Goal: Task Accomplishment & Management: Complete application form

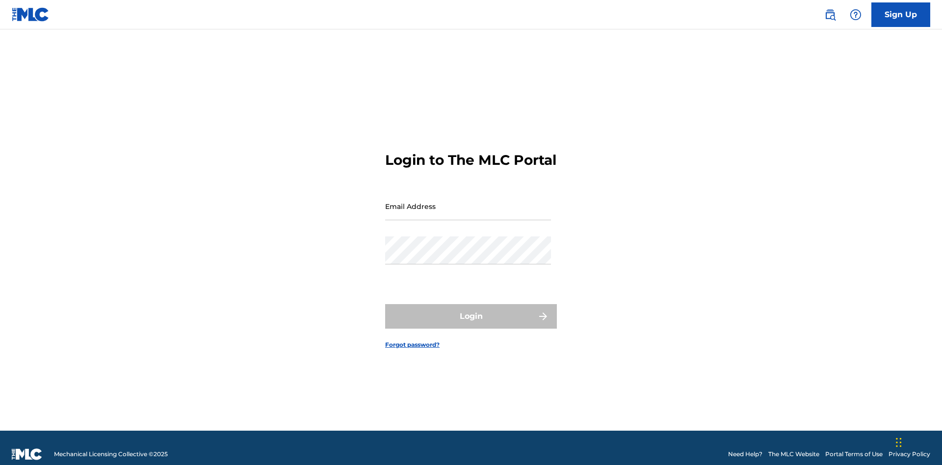
scroll to position [13, 0]
click at [468, 202] on input "Email Address" at bounding box center [468, 206] width 166 height 28
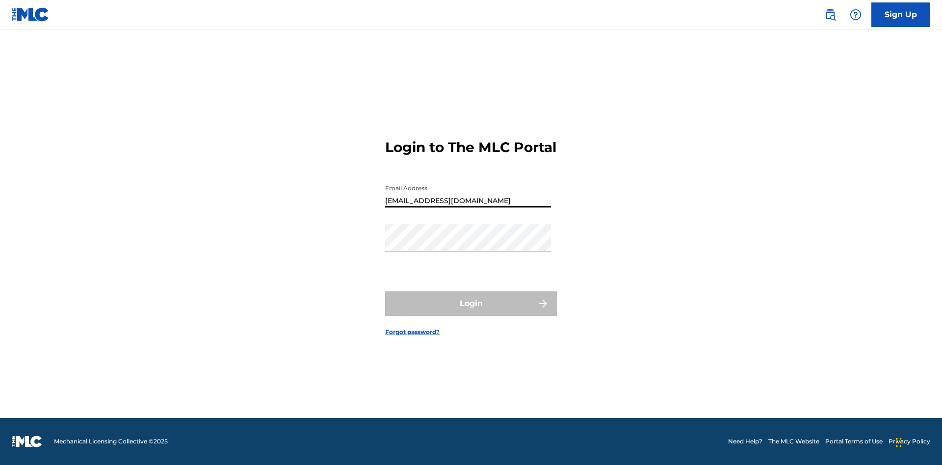
type input "[EMAIL_ADDRESS][DOMAIN_NAME]"
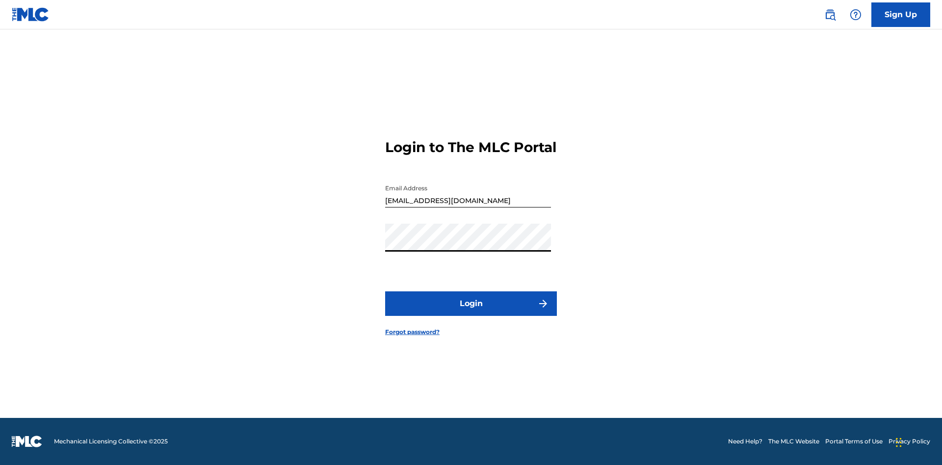
click at [471, 312] on button "Login" at bounding box center [471, 303] width 172 height 25
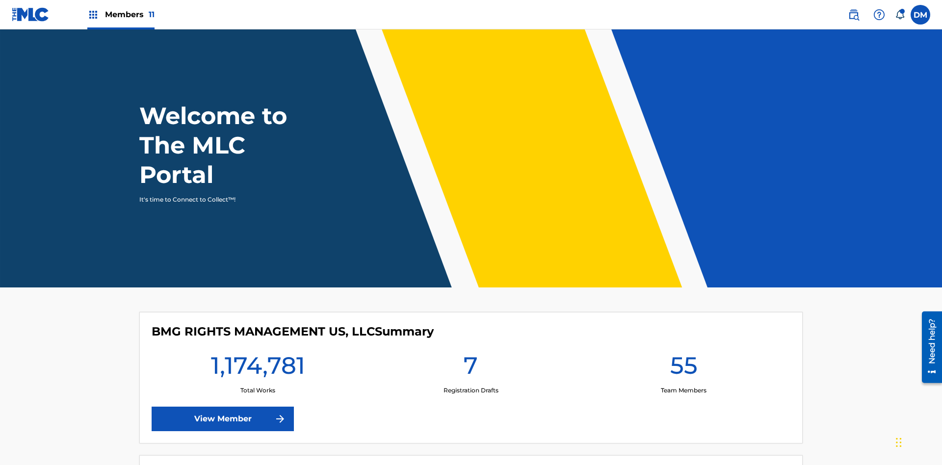
scroll to position [42, 0]
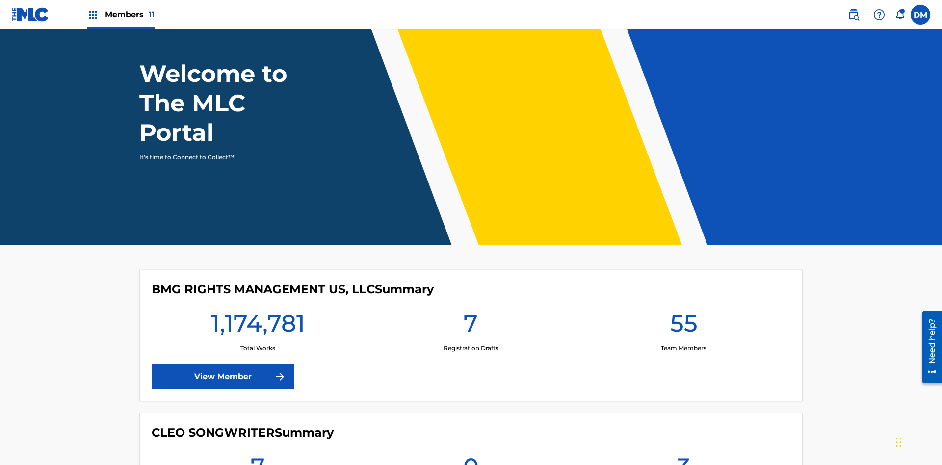
click at [121, 14] on span "Members 11" at bounding box center [130, 14] width 50 height 11
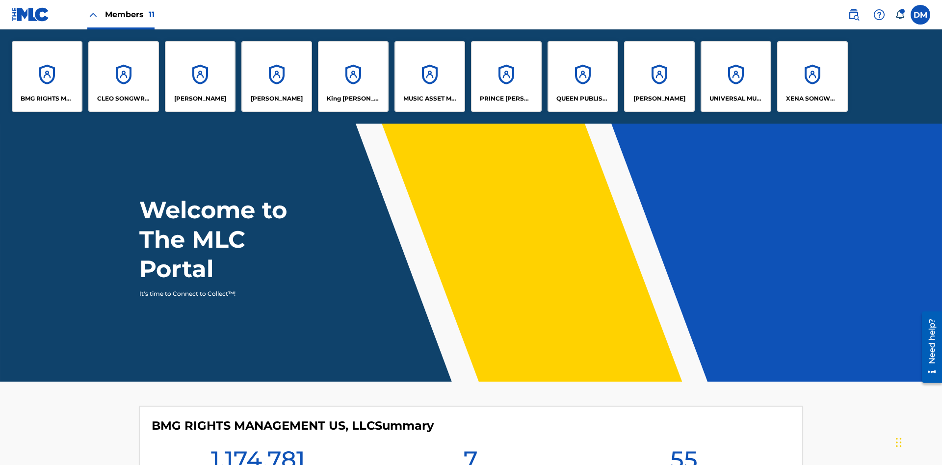
click at [735, 99] on p "UNIVERSAL MUSIC PUB GROUP" at bounding box center [735, 98] width 53 height 9
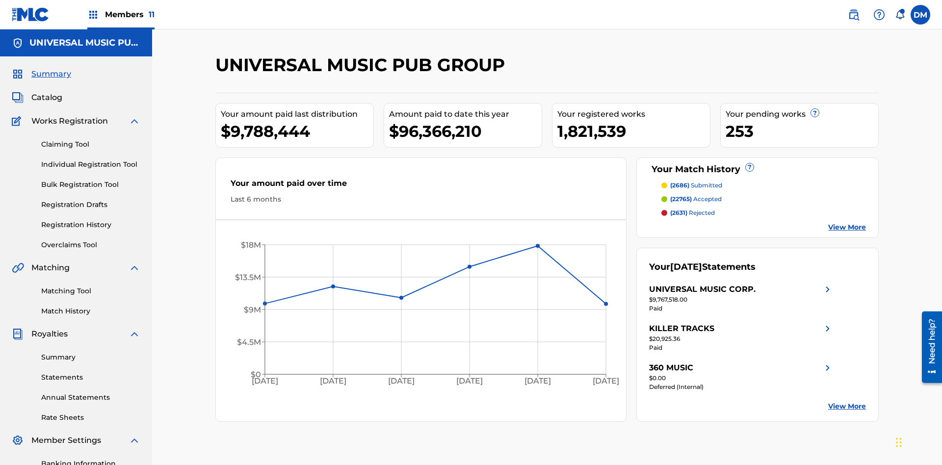
click at [91, 159] on link "Individual Registration Tool" at bounding box center [90, 164] width 99 height 10
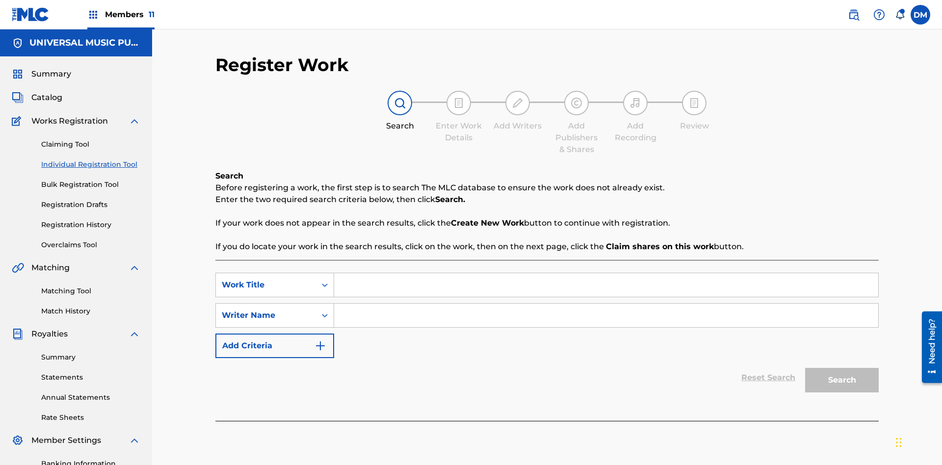
click at [606, 273] on input "Search Form" at bounding box center [606, 285] width 544 height 24
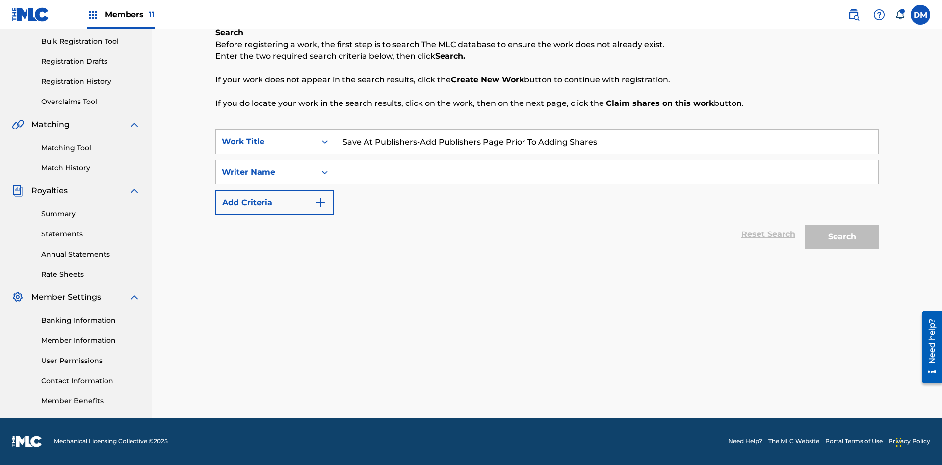
type input "Save At Publishers-Add Publishers Page Prior To Adding Shares"
click at [606, 172] on input "Search Form" at bounding box center [606, 172] width 544 height 24
type input "QWERTYUIOP"
click at [842, 237] on button "Search" at bounding box center [842, 237] width 74 height 25
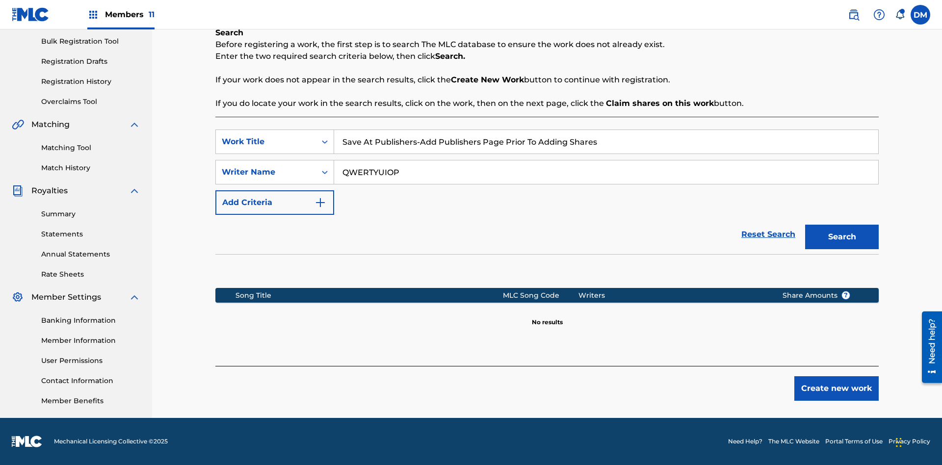
click at [836, 388] on button "Create new work" at bounding box center [836, 388] width 84 height 25
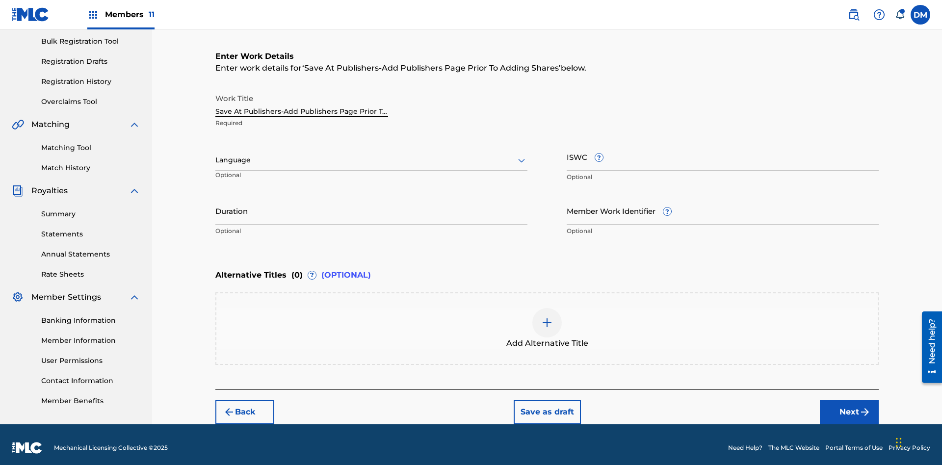
scroll to position [150, 0]
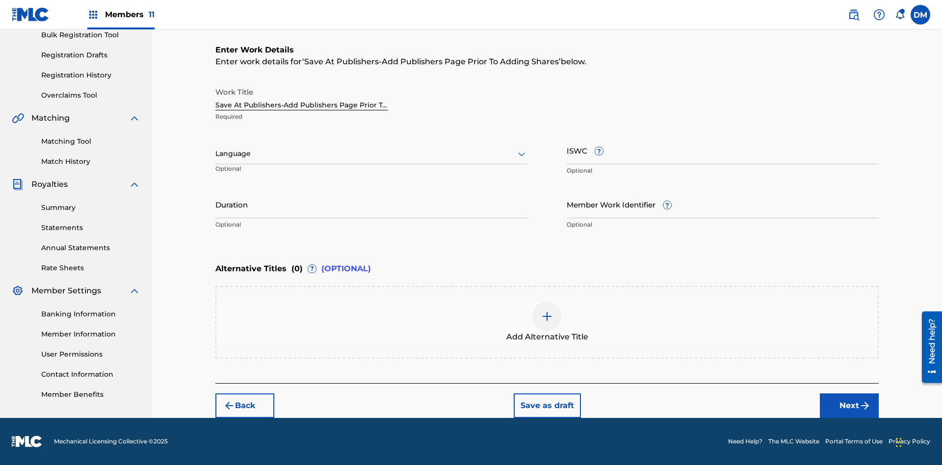
click at [371, 204] on input "Duration" at bounding box center [371, 204] width 312 height 28
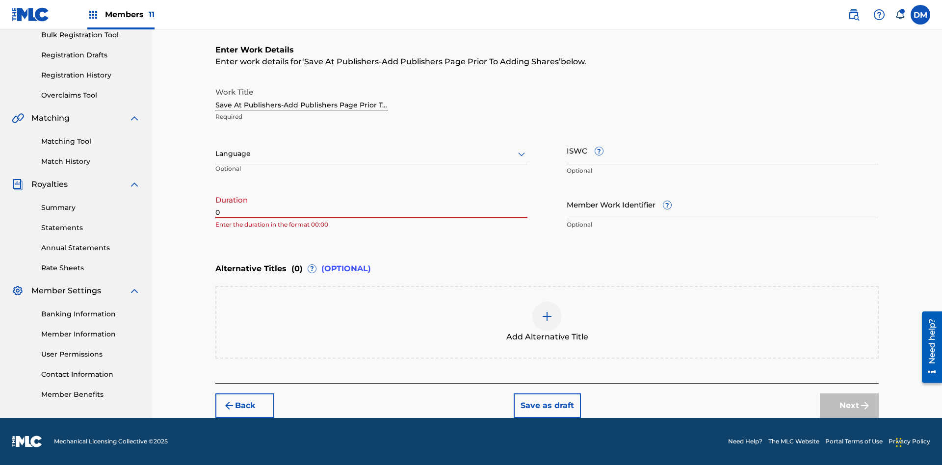
click at [371, 204] on input "0" at bounding box center [371, 204] width 312 height 28
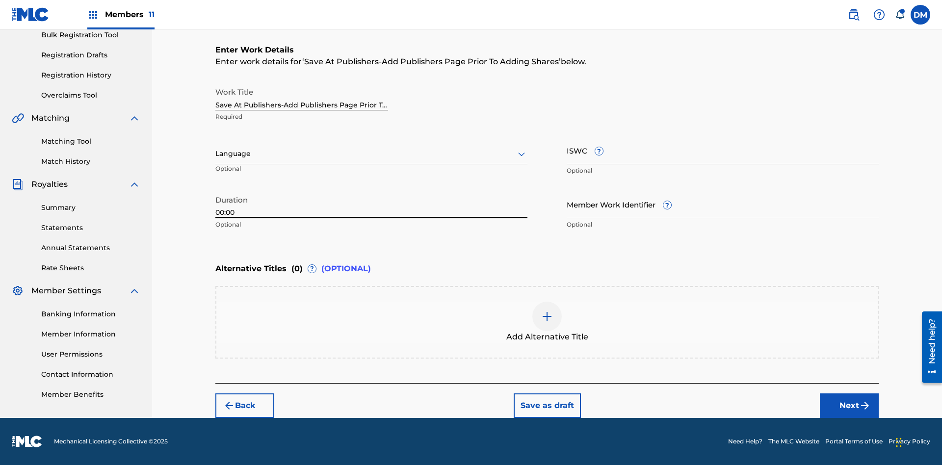
type input "00:00"
click at [521, 154] on icon at bounding box center [521, 154] width 12 height 12
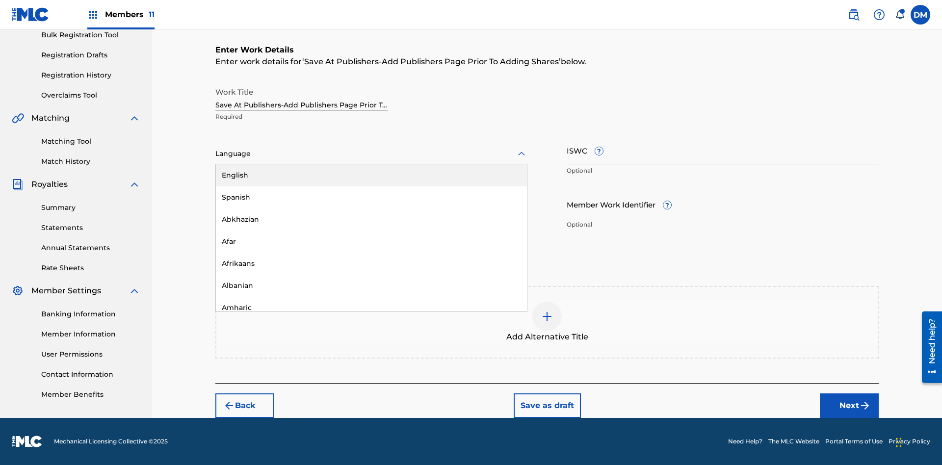
click at [371, 241] on div "Afar" at bounding box center [371, 242] width 311 height 22
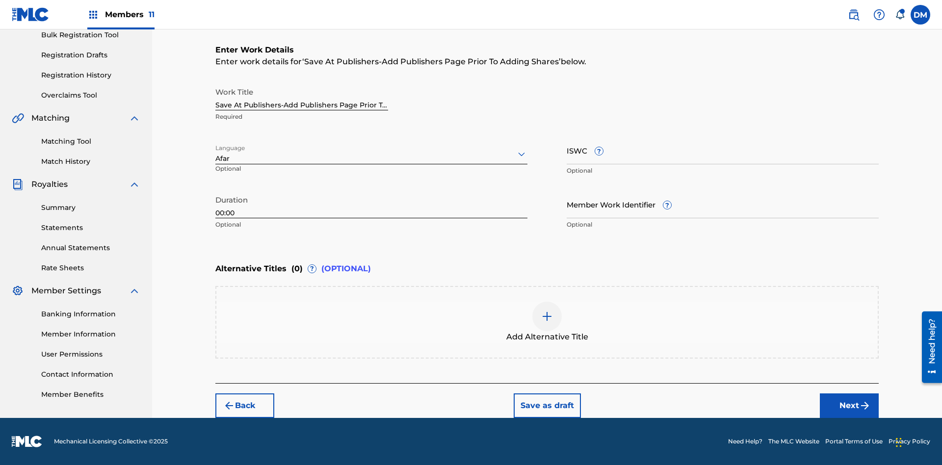
click at [722, 204] on input "Member Work Identifier ?" at bounding box center [722, 204] width 312 height 28
type input "[PHONE_NUMBER]"
click at [722, 150] on input "ISWC ?" at bounding box center [722, 150] width 312 height 28
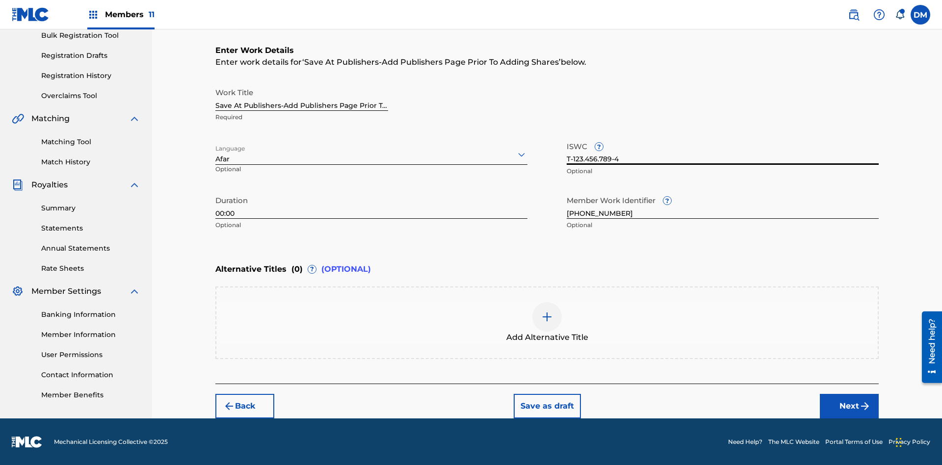
type input "T-123.456.789-4"
click at [547, 322] on img at bounding box center [547, 317] width 12 height 12
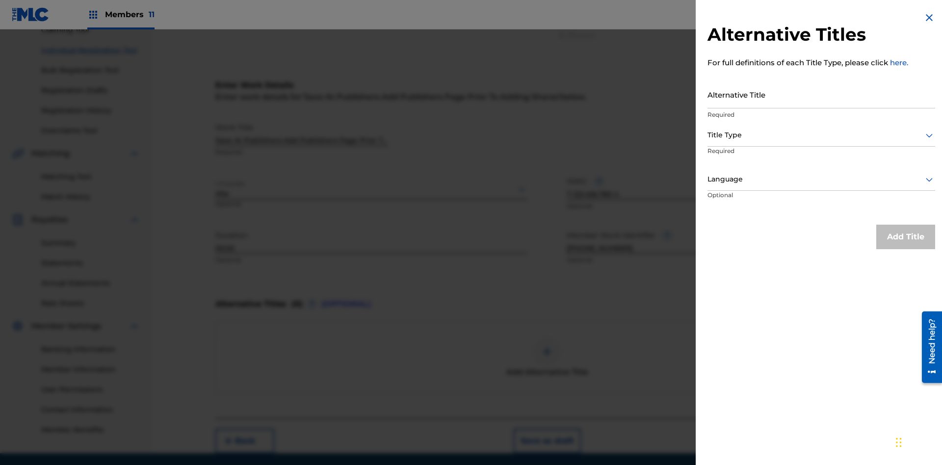
click at [821, 94] on input "Alternative Title" at bounding box center [821, 94] width 228 height 28
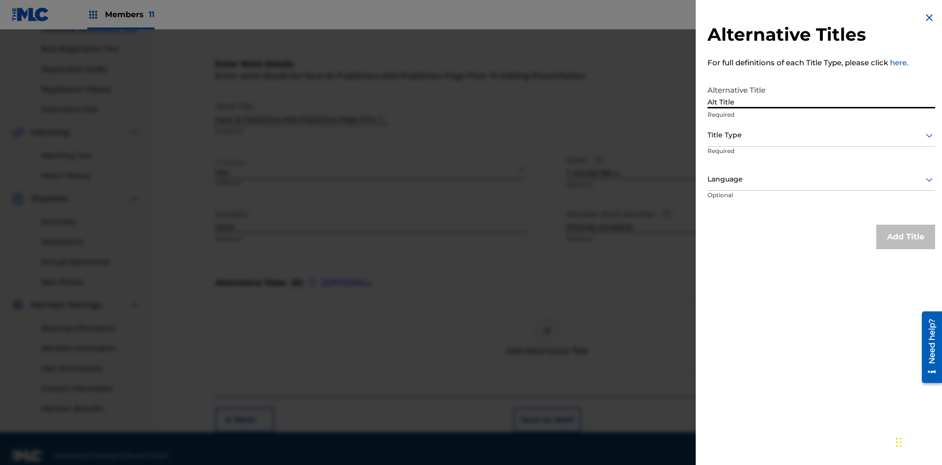
type input "Alt Title"
click at [821, 135] on div at bounding box center [821, 135] width 228 height 12
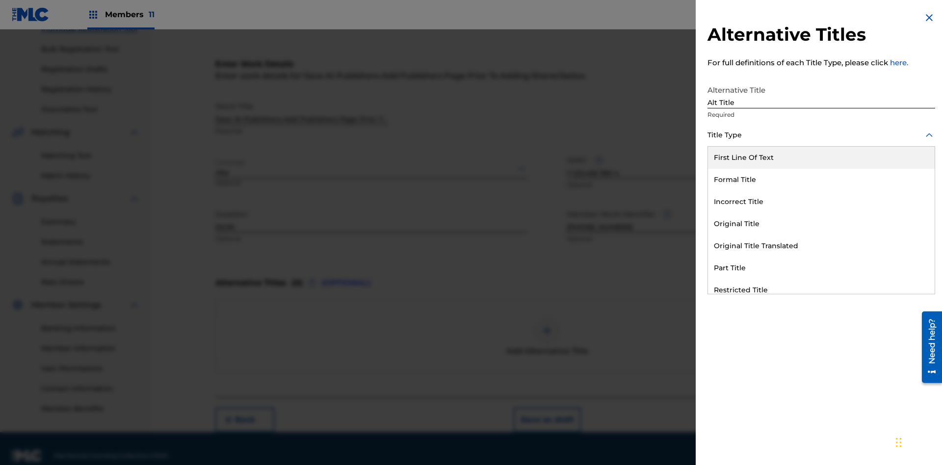
scroll to position [150, 0]
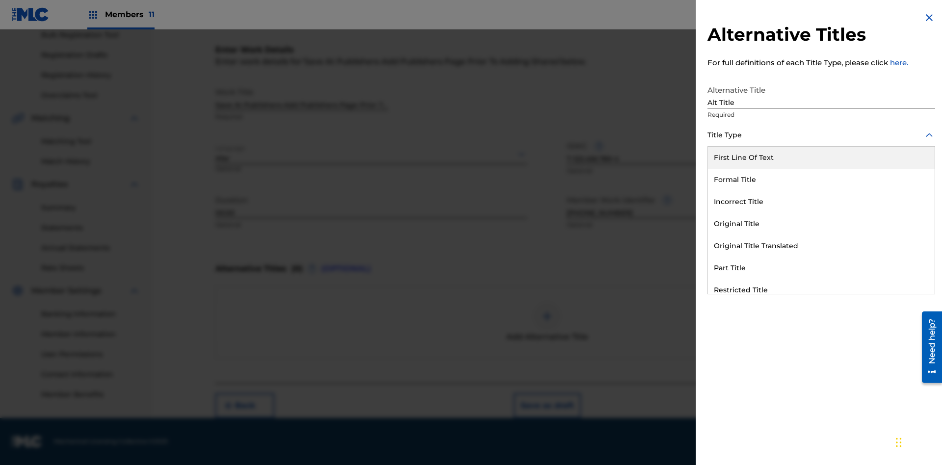
click at [821, 224] on div "Original Title" at bounding box center [821, 224] width 227 height 22
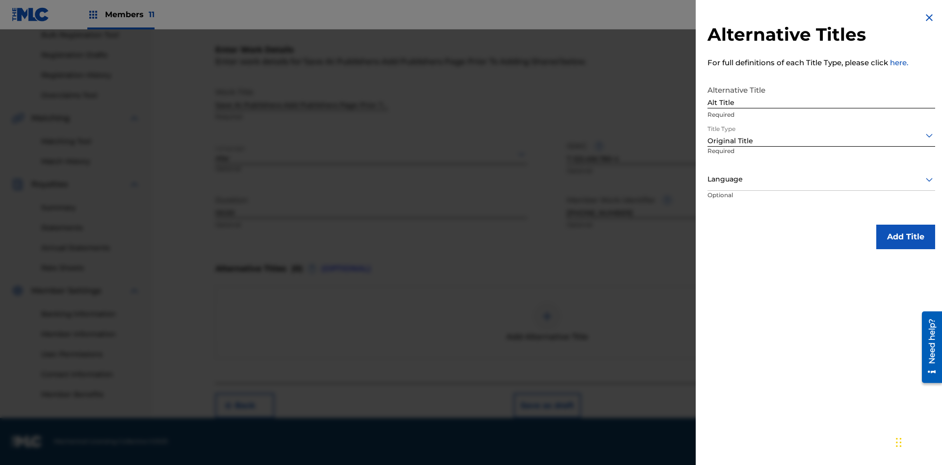
click at [821, 179] on div at bounding box center [821, 179] width 228 height 12
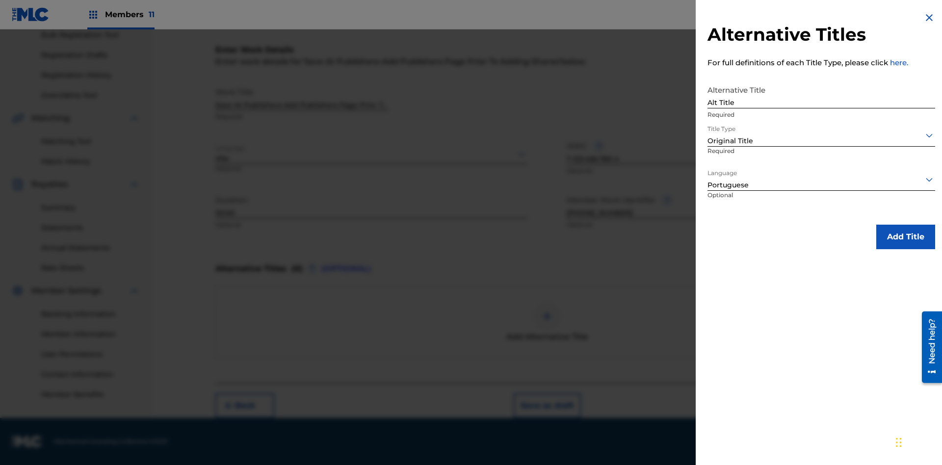
click at [905, 236] on button "Add Title" at bounding box center [905, 237] width 59 height 25
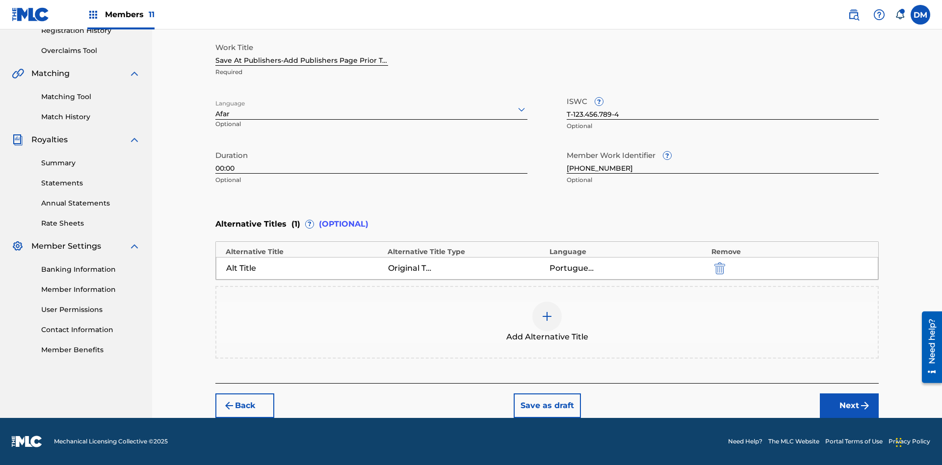
click at [849, 406] on button "Next" at bounding box center [849, 405] width 59 height 25
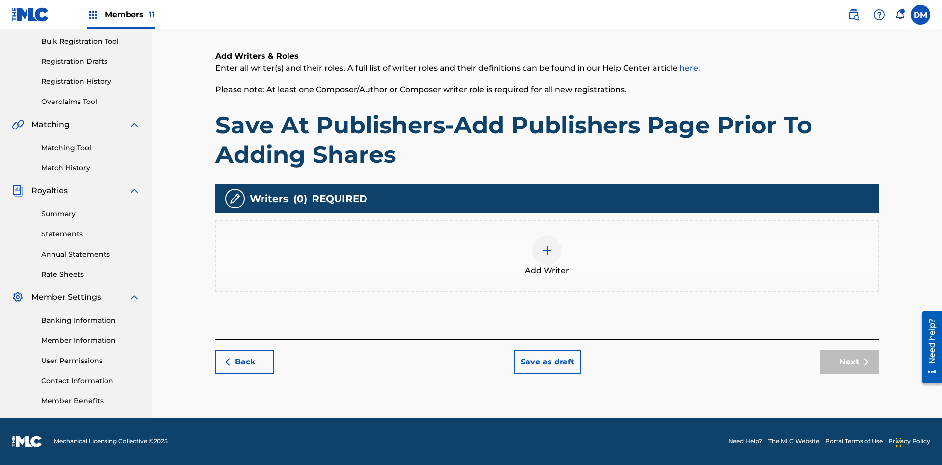
click at [547, 256] on img at bounding box center [547, 250] width 12 height 12
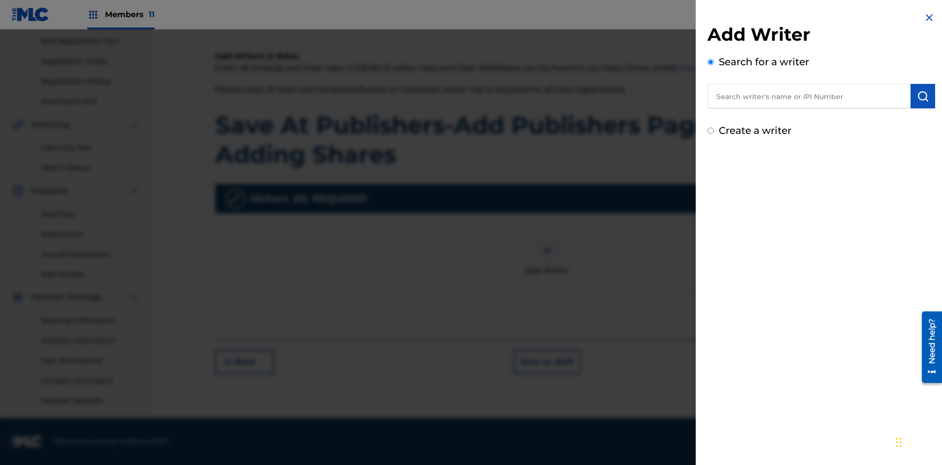
click at [809, 96] on input "text" at bounding box center [808, 96] width 203 height 25
type input "[PERSON_NAME]"
click at [923, 96] on img "submit" at bounding box center [923, 96] width 12 height 12
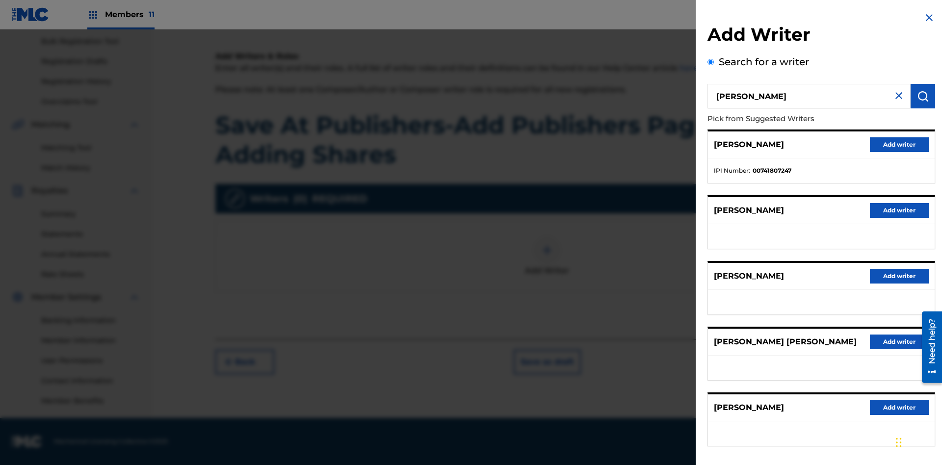
click at [899, 144] on button "Add writer" at bounding box center [899, 144] width 59 height 15
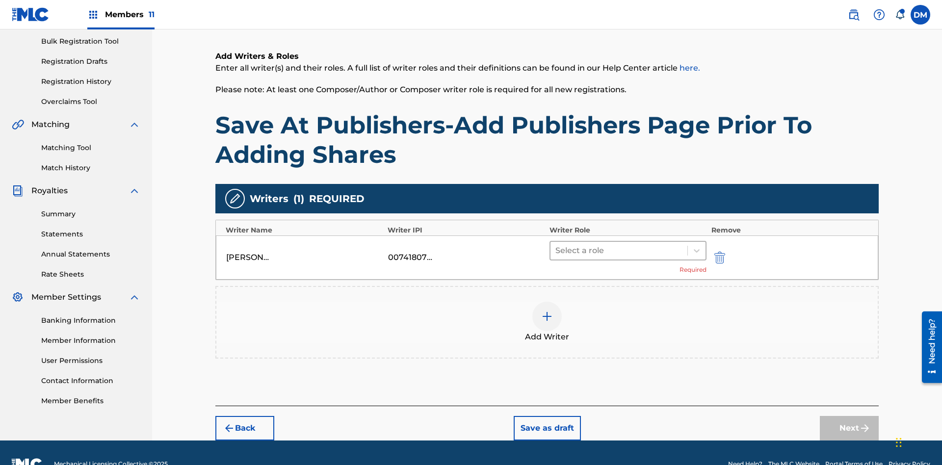
click at [556, 245] on input "text" at bounding box center [556, 251] width 2 height 12
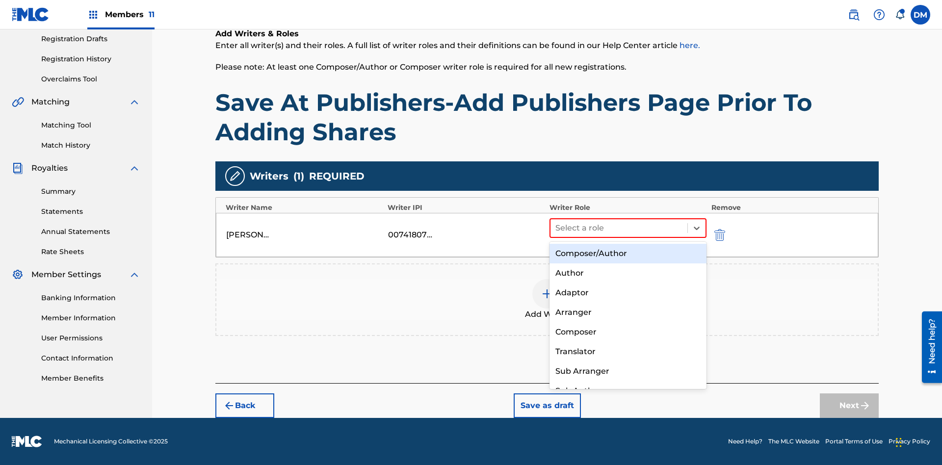
click at [627, 332] on div "Composer" at bounding box center [627, 332] width 157 height 20
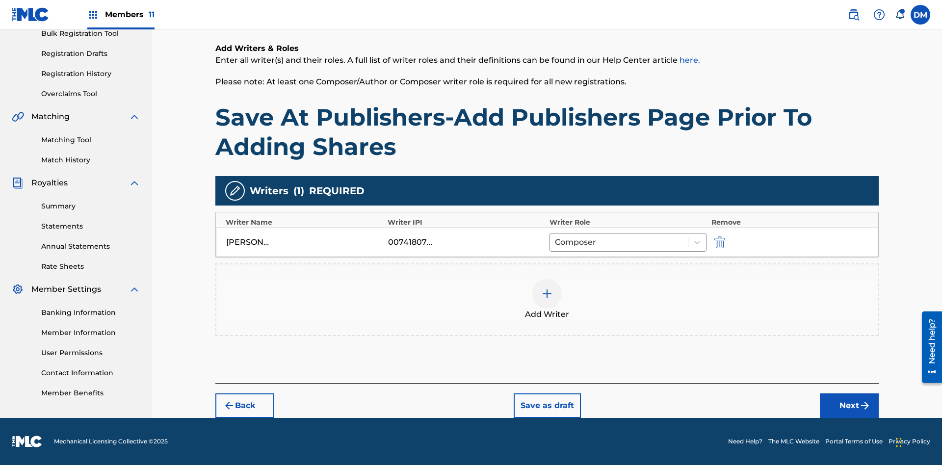
scroll to position [151, 0]
click at [849, 406] on button "Next" at bounding box center [849, 405] width 59 height 25
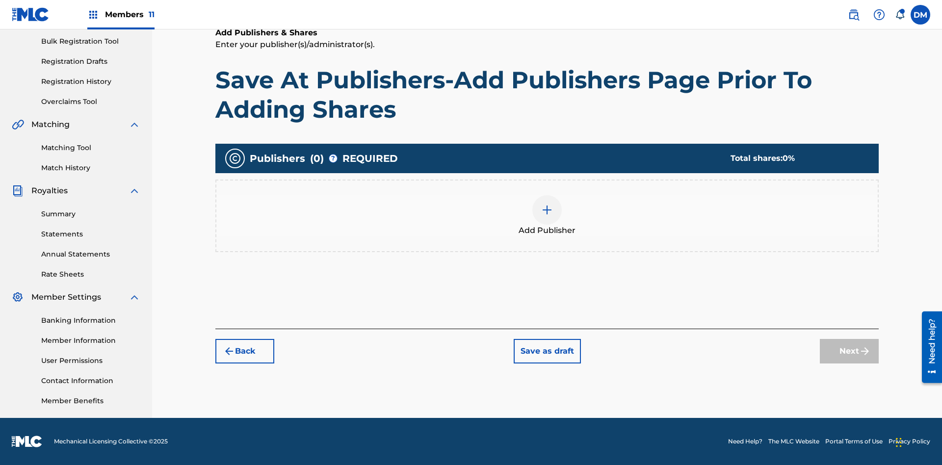
click at [547, 209] on img at bounding box center [547, 210] width 12 height 12
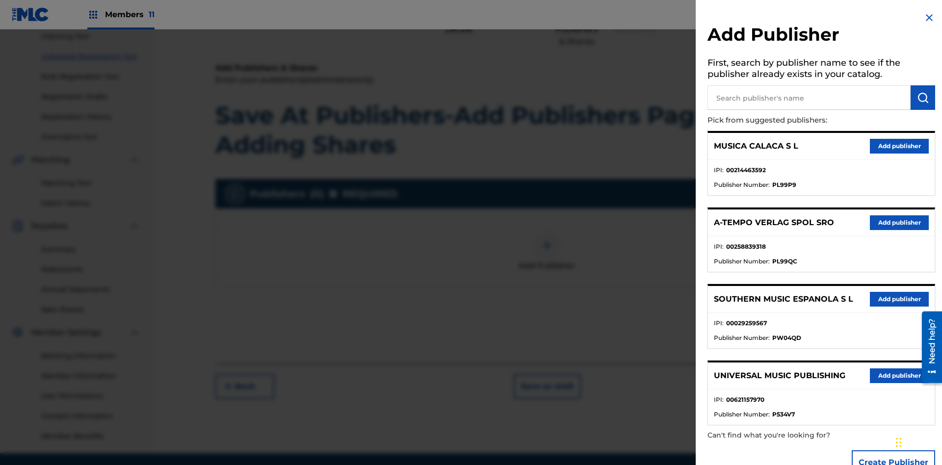
click at [809, 98] on input "text" at bounding box center [808, 97] width 203 height 25
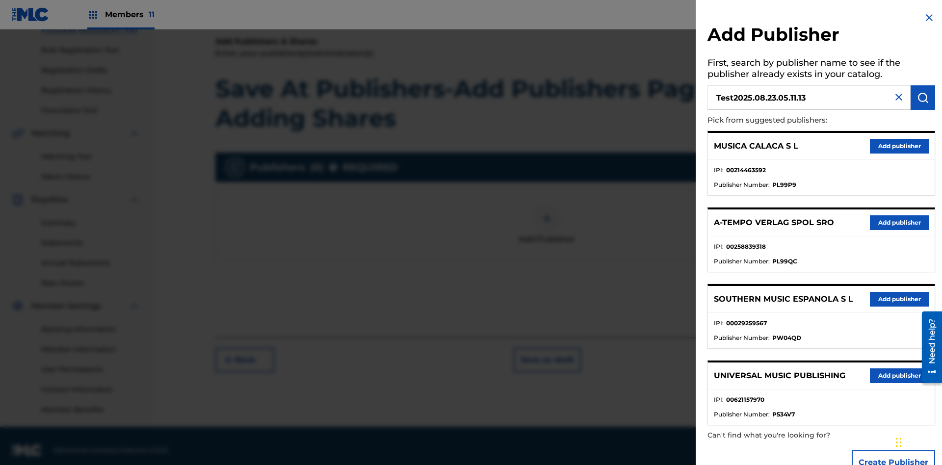
type input "Test2025.08.23.05.11.13"
click at [923, 98] on img "submit" at bounding box center [923, 98] width 12 height 12
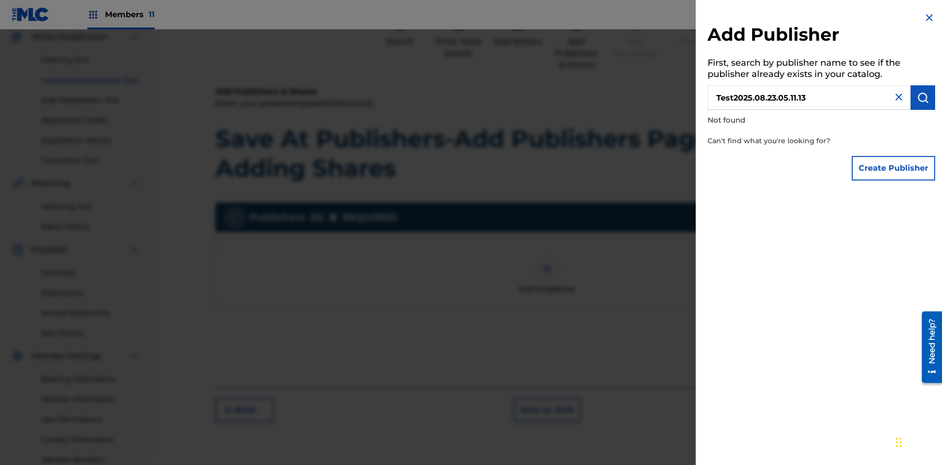
click at [894, 168] on button "Create Publisher" at bounding box center [892, 168] width 83 height 25
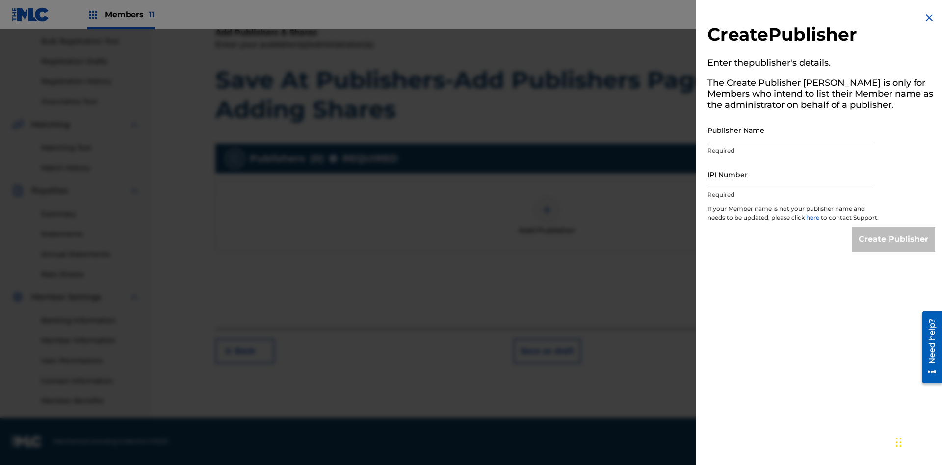
click at [790, 130] on input "Publisher Name" at bounding box center [790, 130] width 166 height 28
type input "Test2025.08.23.05.11.18"
click at [790, 174] on input "IPI Number" at bounding box center [790, 174] width 166 height 28
type input "00595839777"
click at [894, 248] on input "Create Publisher" at bounding box center [892, 239] width 83 height 25
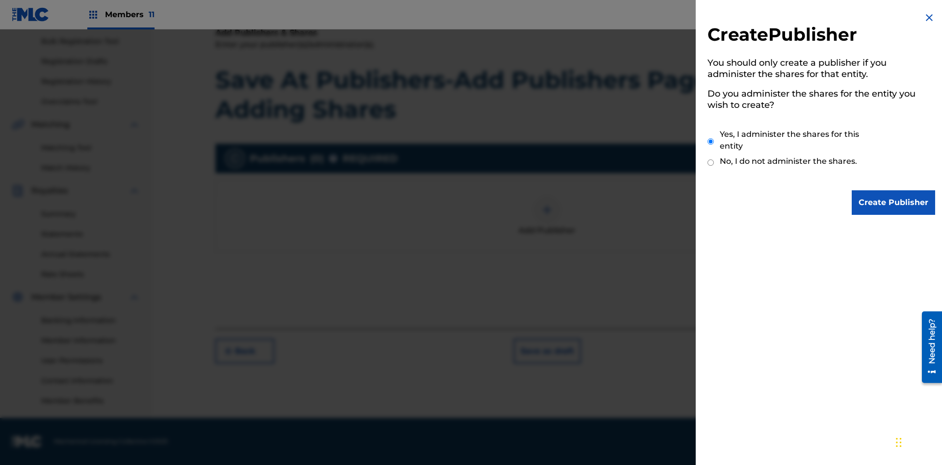
click at [711, 141] on input "Yes, I administer the shares for this entity" at bounding box center [710, 141] width 6 height 21
click at [894, 203] on input "Create Publisher" at bounding box center [892, 202] width 83 height 25
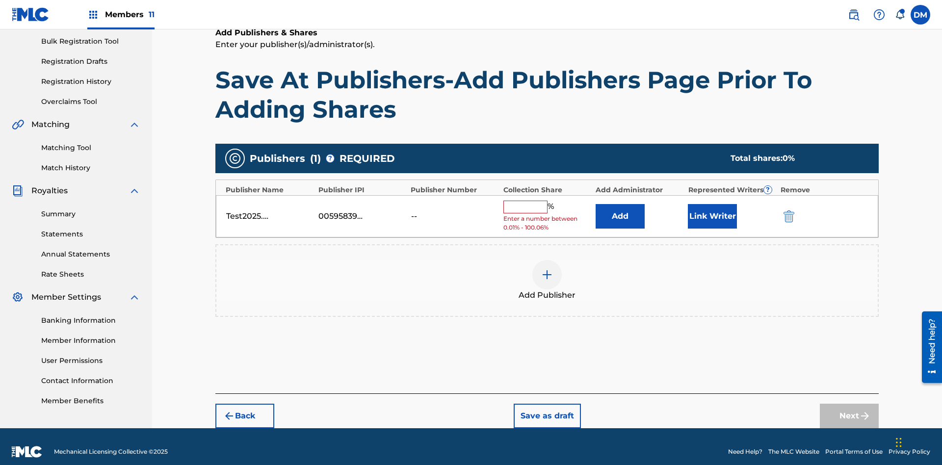
click at [712, 206] on button "Link Writer" at bounding box center [712, 216] width 49 height 25
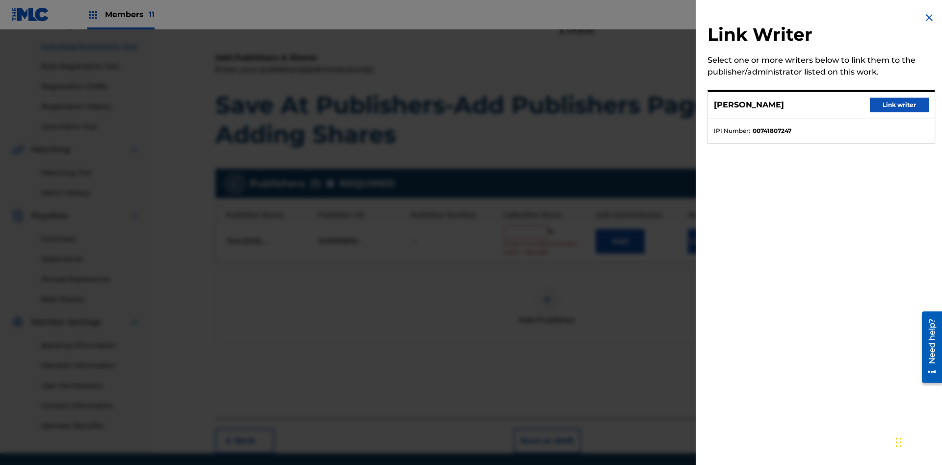
click at [899, 105] on button "Link writer" at bounding box center [899, 105] width 59 height 15
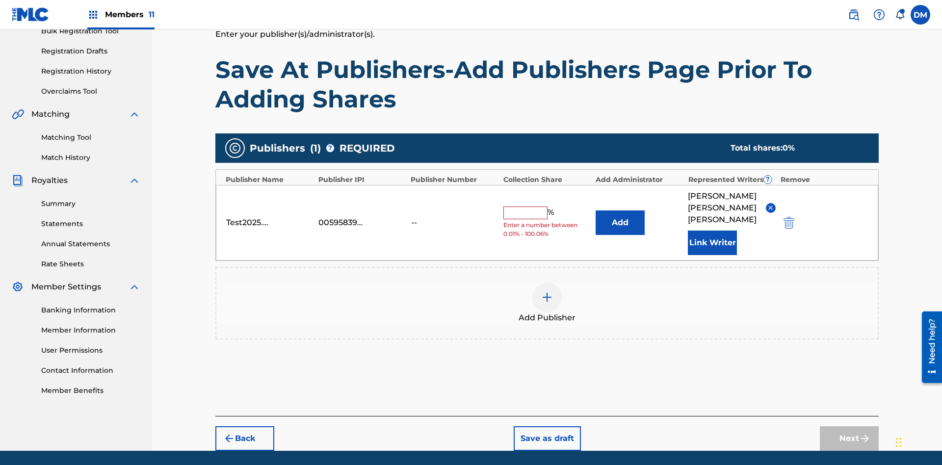
click at [712, 231] on button "Link Writer" at bounding box center [712, 243] width 49 height 25
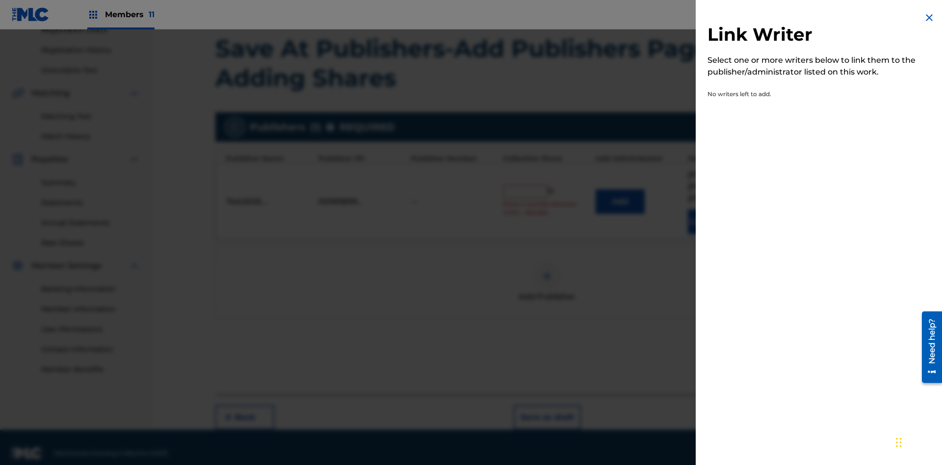
click at [929, 18] on img at bounding box center [929, 18] width 12 height 12
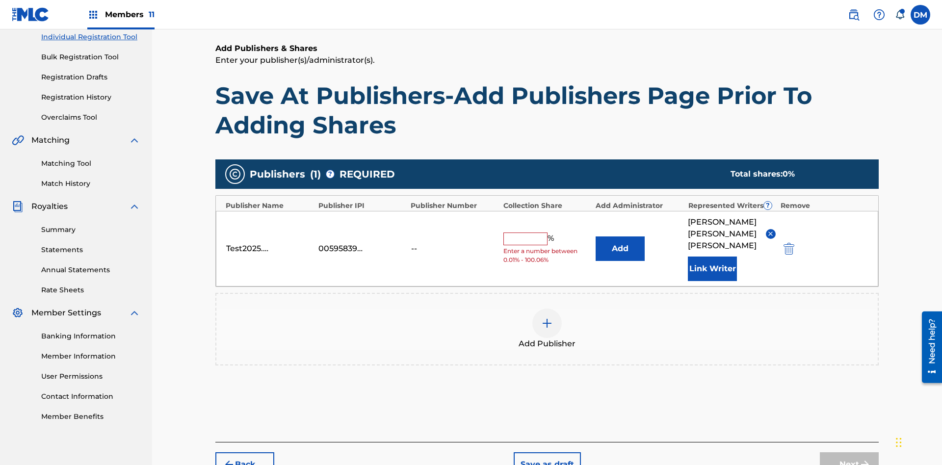
scroll to position [175, 0]
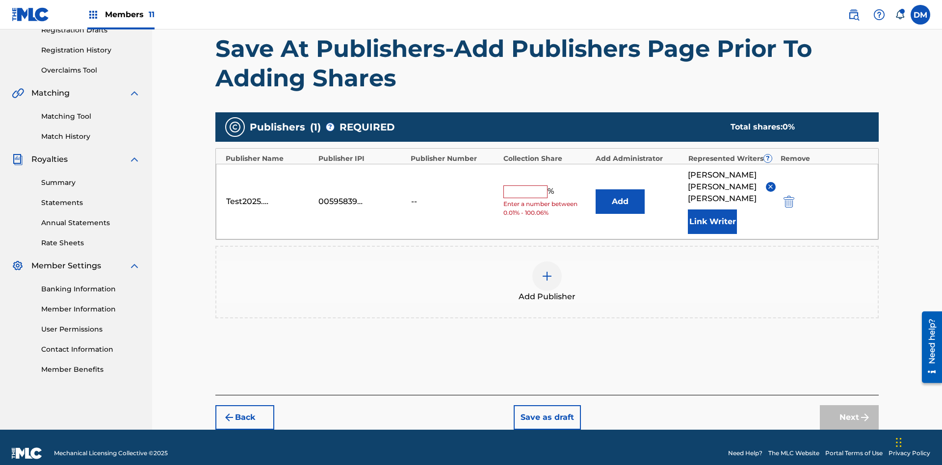
click at [620, 195] on button "Add" at bounding box center [619, 201] width 49 height 25
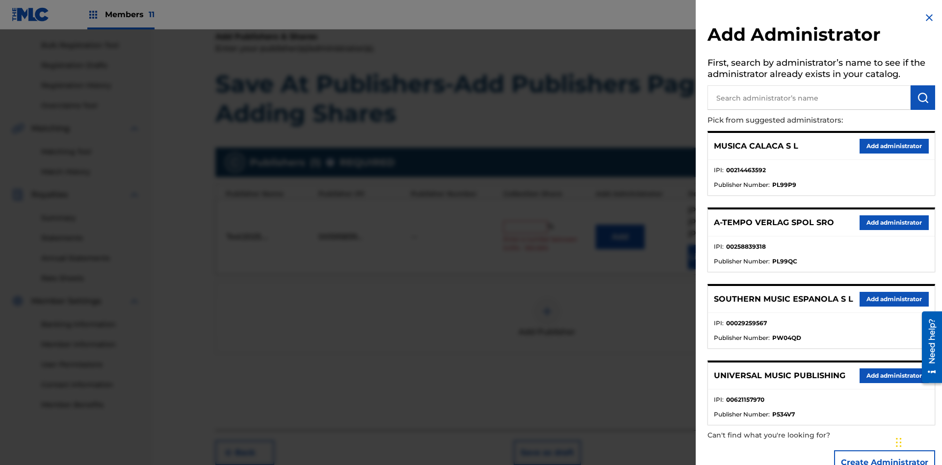
click at [809, 98] on input "text" at bounding box center [808, 97] width 203 height 25
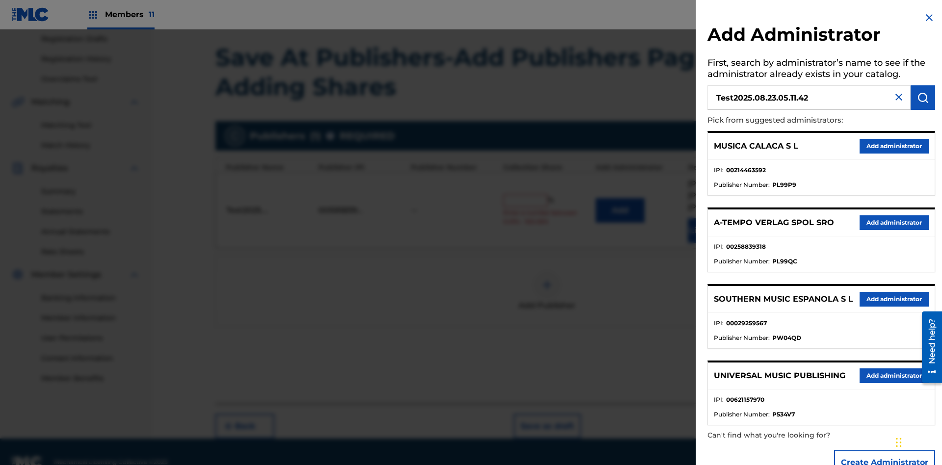
type input "Test2025.08.23.05.11.42"
click at [923, 98] on img "submit" at bounding box center [923, 98] width 12 height 12
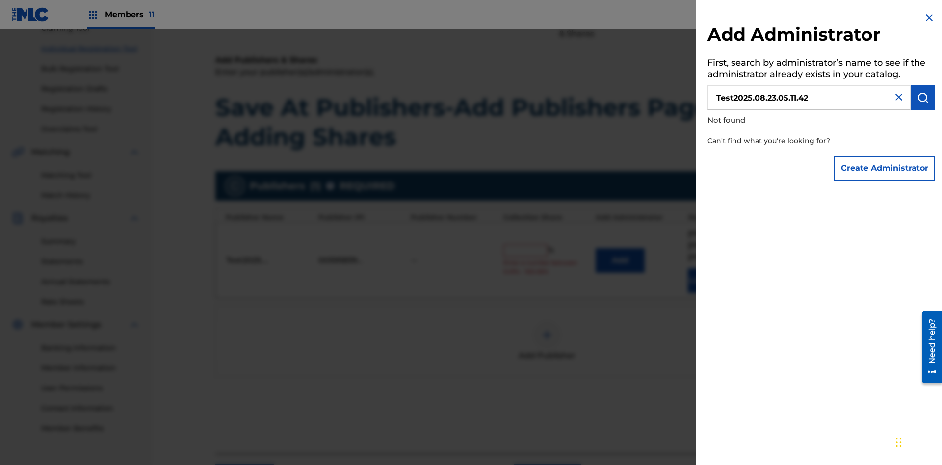
click at [885, 168] on button "Create Administrator" at bounding box center [884, 168] width 101 height 25
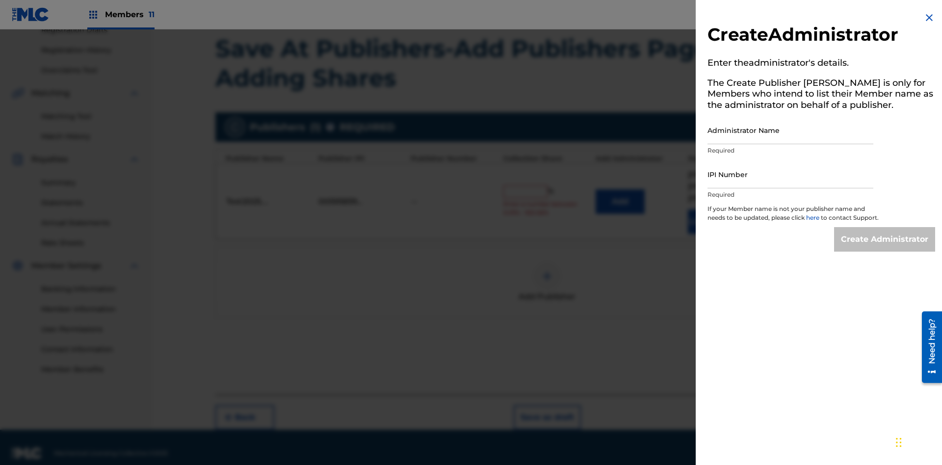
click at [790, 130] on input "Administrator Name" at bounding box center [790, 130] width 166 height 28
type input "Test2025.08.23.05.11.47"
click at [790, 174] on input "IPI Number" at bounding box center [790, 174] width 166 height 28
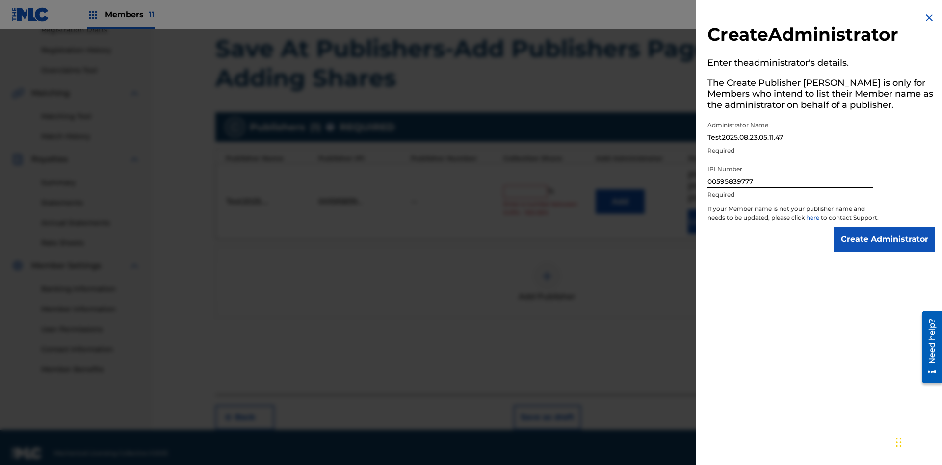
type input "00595839777"
click at [885, 248] on input "Create Administrator" at bounding box center [884, 239] width 101 height 25
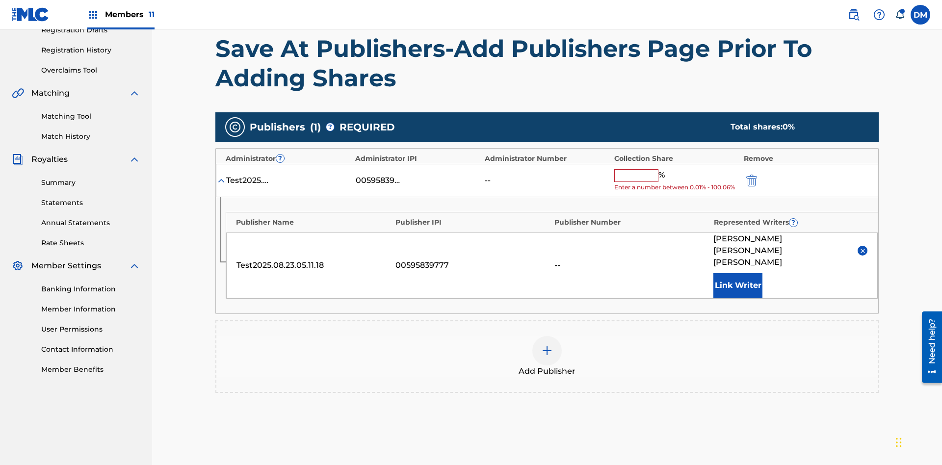
scroll to position [237, 0]
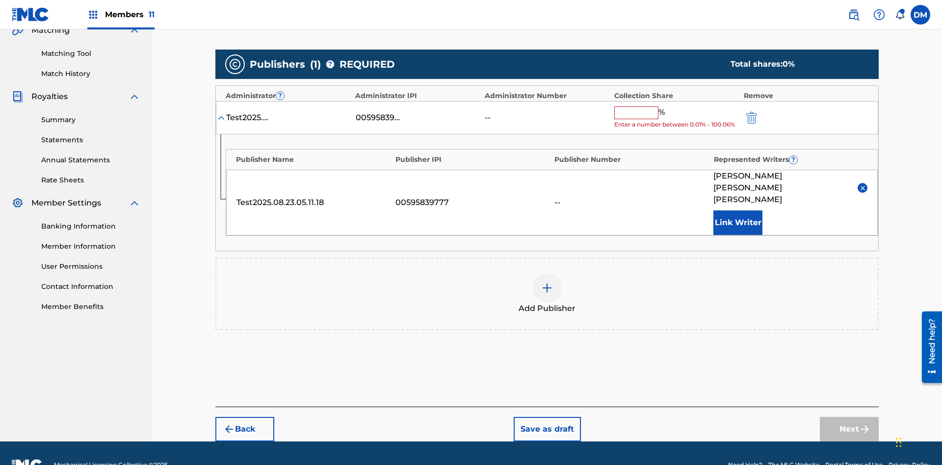
click at [546, 417] on button "Save as draft" at bounding box center [547, 429] width 67 height 25
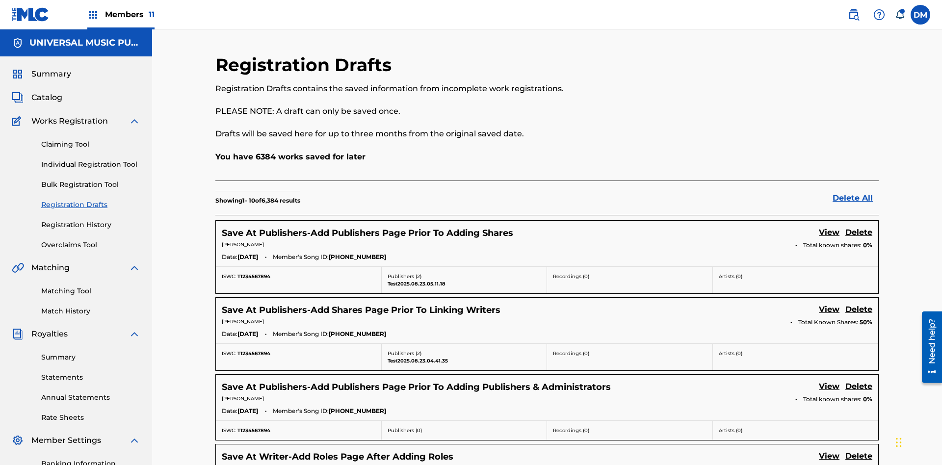
click at [829, 227] on link "View" at bounding box center [829, 233] width 21 height 13
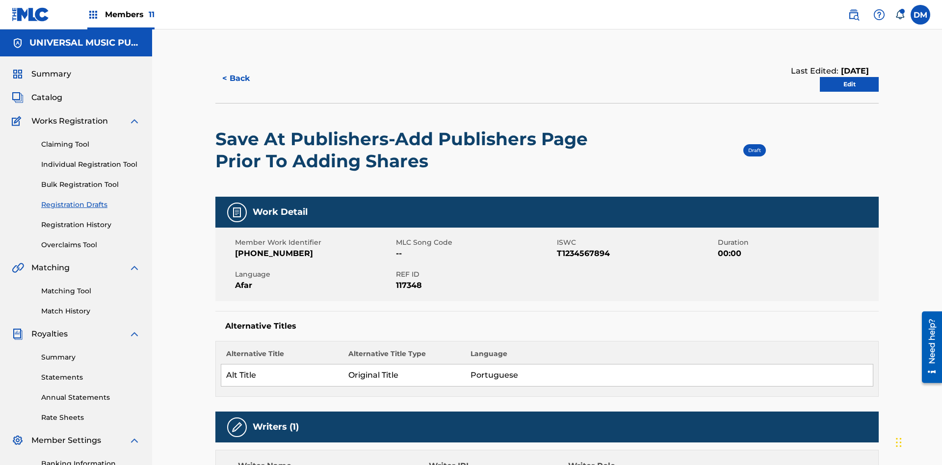
click at [849, 77] on link "Edit" at bounding box center [849, 84] width 59 height 15
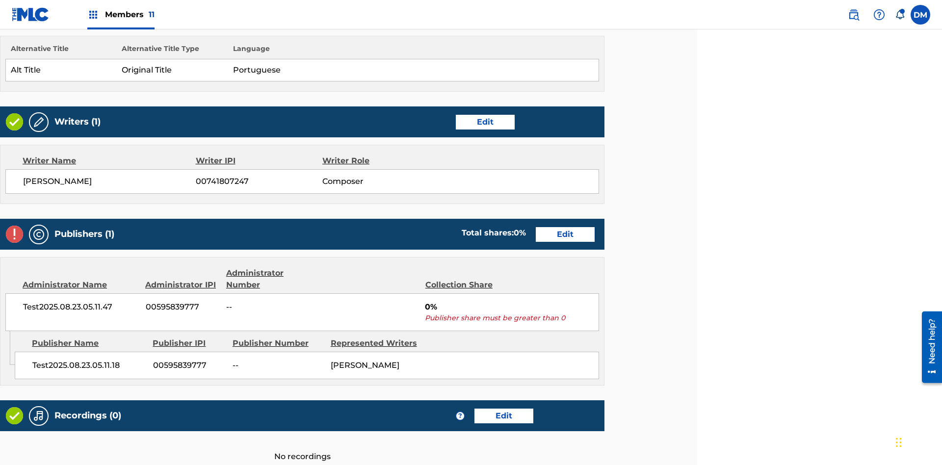
scroll to position [387, 245]
